Goal: Transaction & Acquisition: Purchase product/service

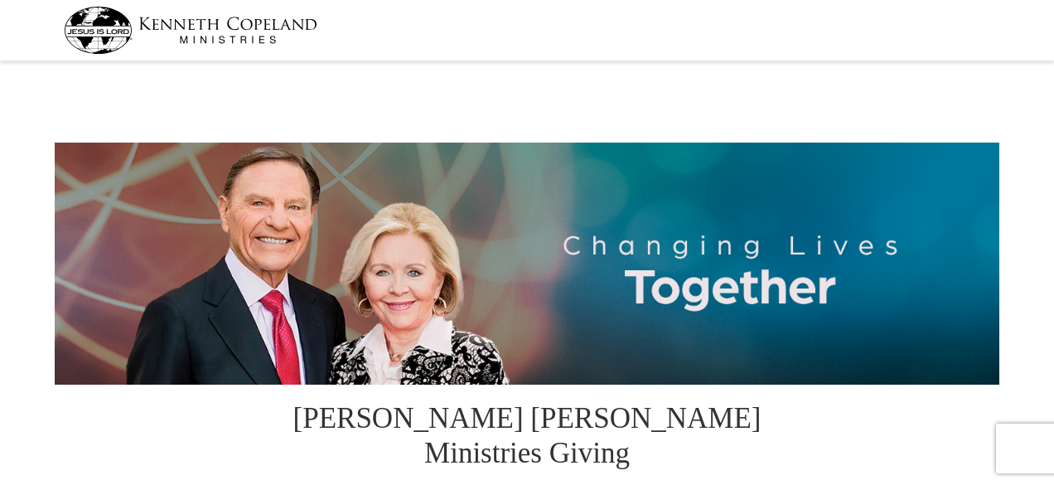
select select "FL"
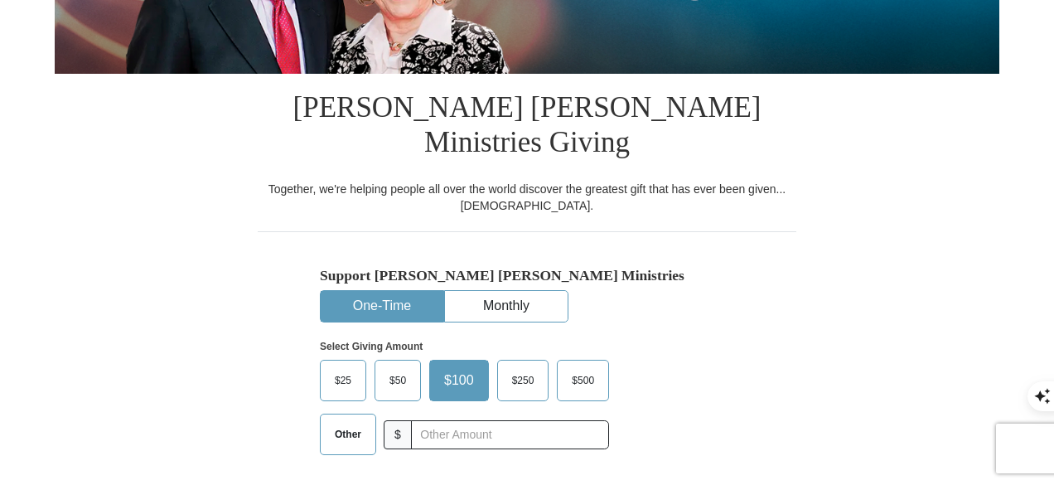
scroll to position [332, 0]
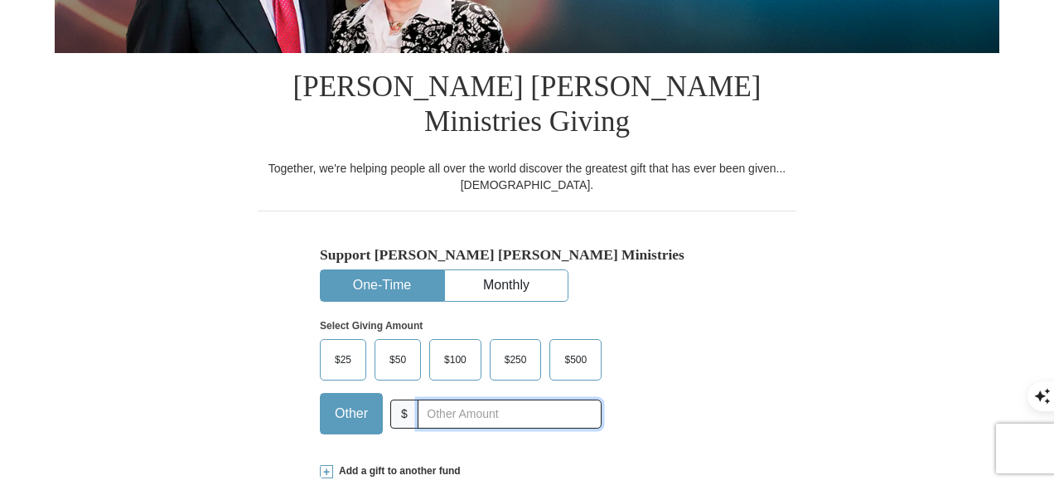
click at [433, 399] on input "text" at bounding box center [510, 413] width 184 height 29
type input "60"
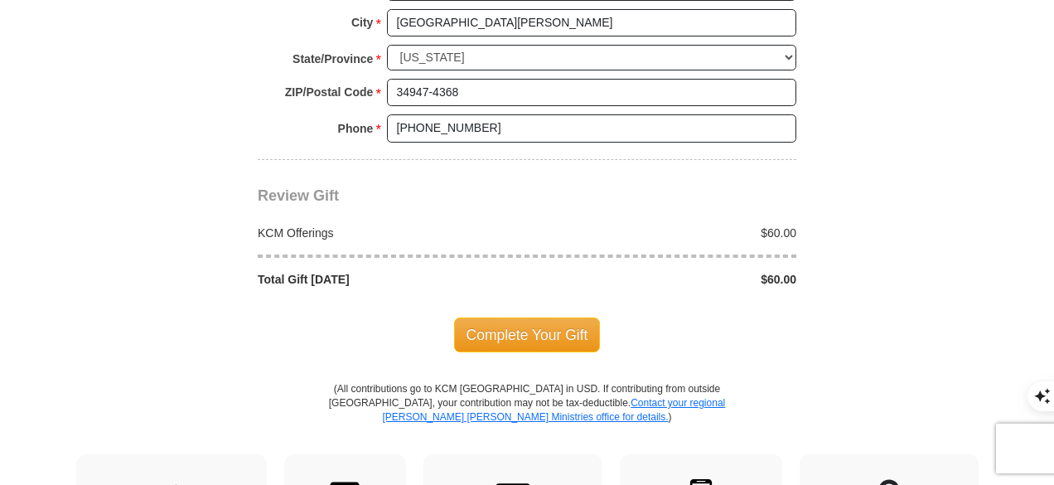
scroll to position [1499, 0]
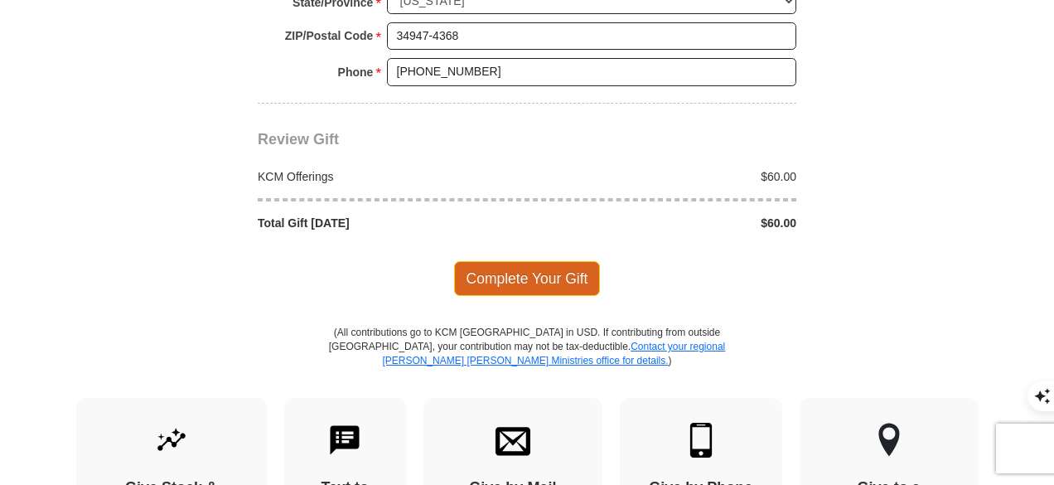
click at [530, 261] on span "Complete Your Gift" at bounding box center [527, 278] width 147 height 35
